Goal: Task Accomplishment & Management: Manage account settings

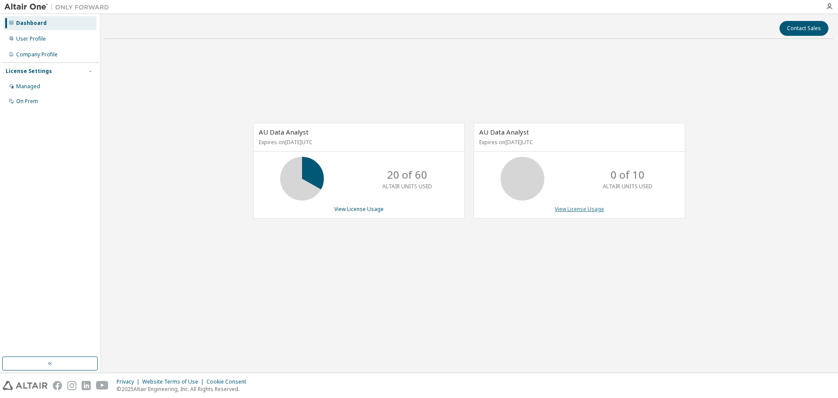
click at [583, 209] on link "View License Usage" at bounding box center [579, 208] width 49 height 7
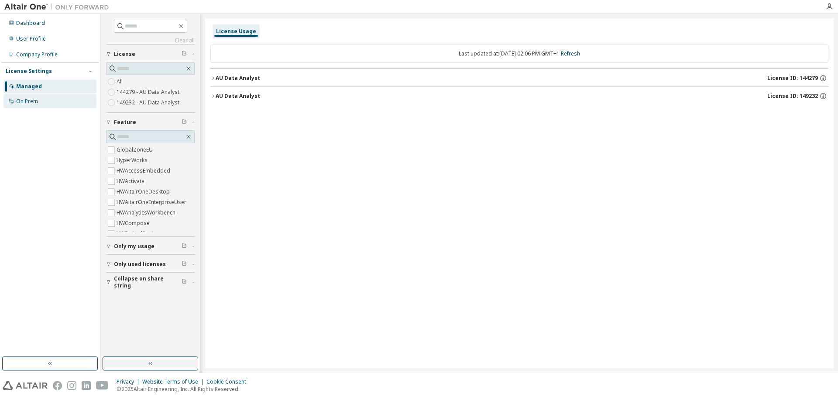
click at [41, 100] on div "On Prem" at bounding box center [49, 101] width 93 height 14
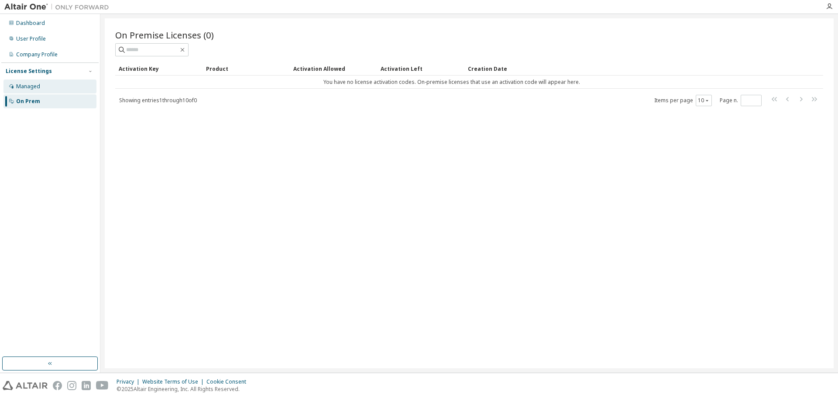
click at [45, 81] on div "Managed" at bounding box center [49, 86] width 93 height 14
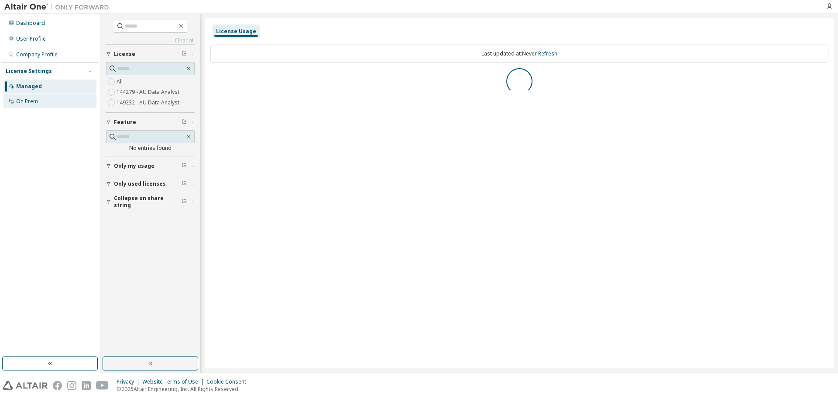
click at [45, 105] on div "On Prem" at bounding box center [49, 101] width 93 height 14
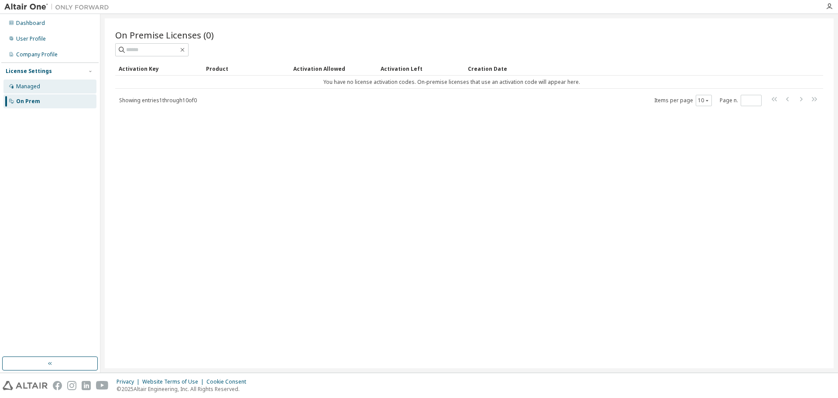
click at [24, 92] on div "Managed" at bounding box center [49, 86] width 93 height 14
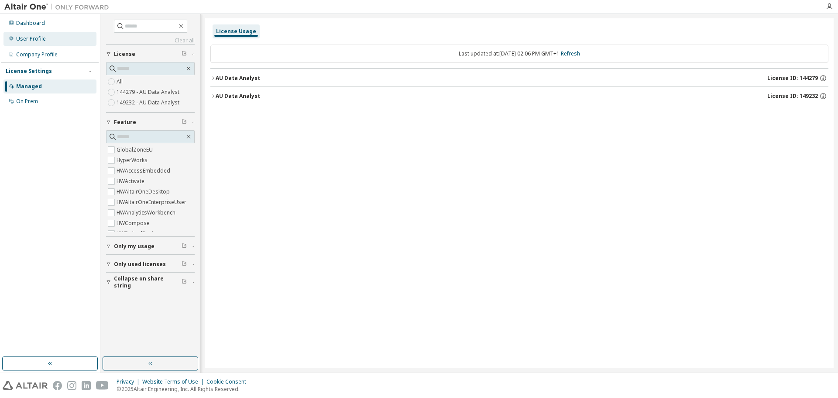
click at [46, 34] on div "User Profile" at bounding box center [49, 39] width 93 height 14
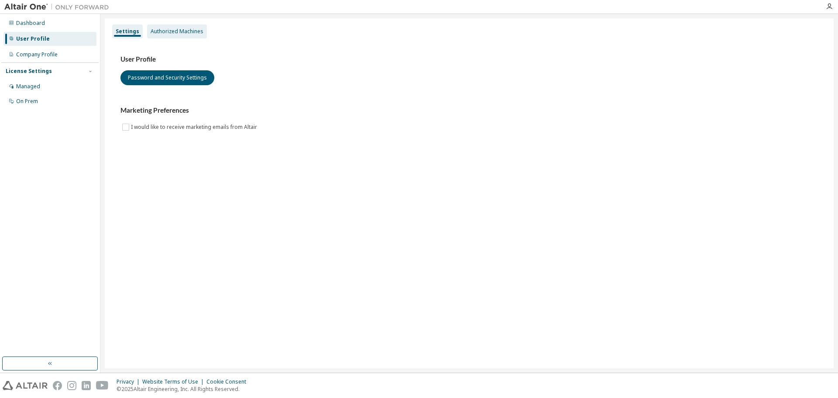
click at [179, 31] on div "Authorized Machines" at bounding box center [177, 31] width 53 height 7
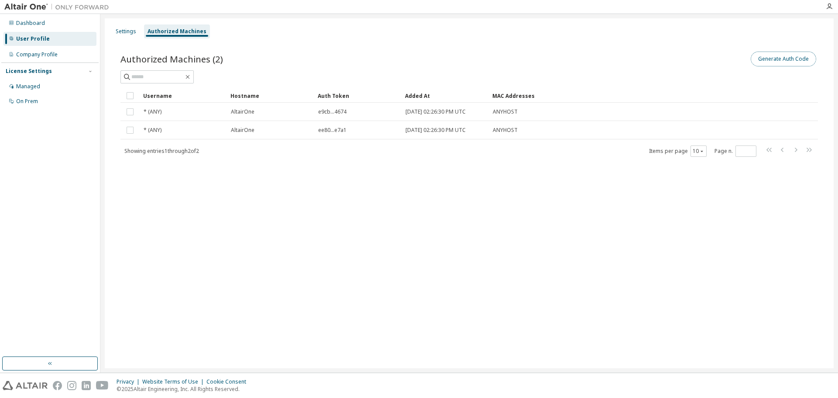
click at [786, 60] on button "Generate Auth Code" at bounding box center [783, 59] width 65 height 15
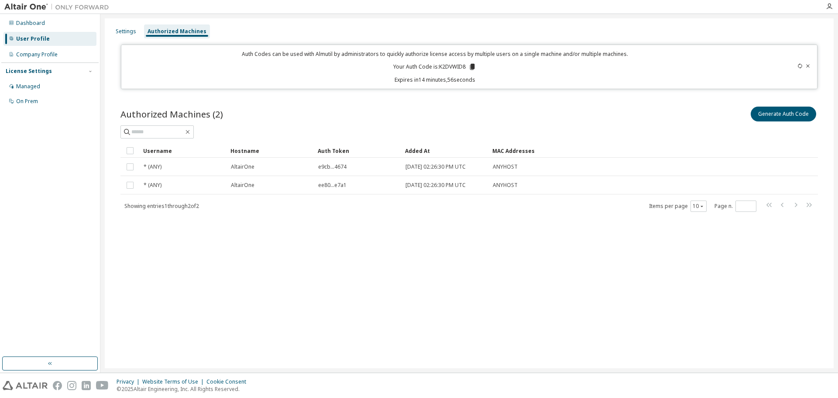
click at [472, 68] on icon at bounding box center [472, 67] width 5 height 6
